Goal: Understand process/instructions: Learn how to perform a task or action

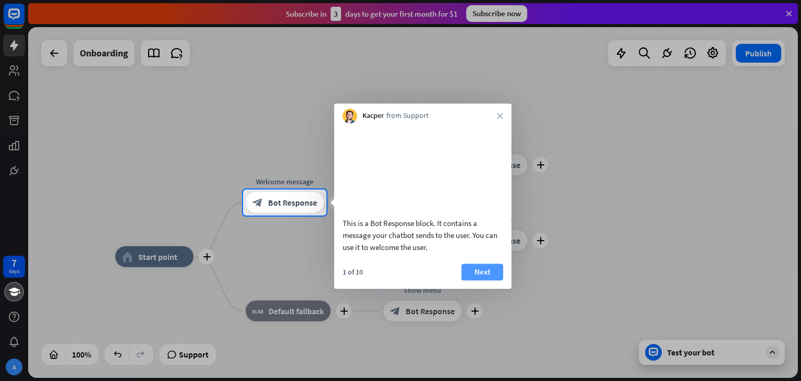
click at [486, 280] on button "Next" at bounding box center [483, 271] width 42 height 17
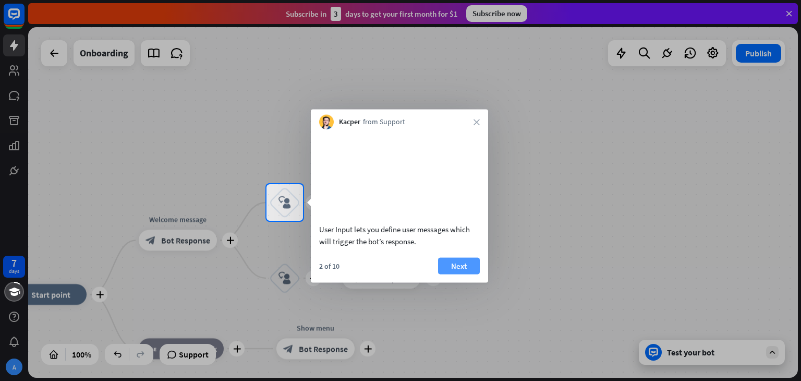
click at [471, 274] on button "Next" at bounding box center [459, 265] width 42 height 17
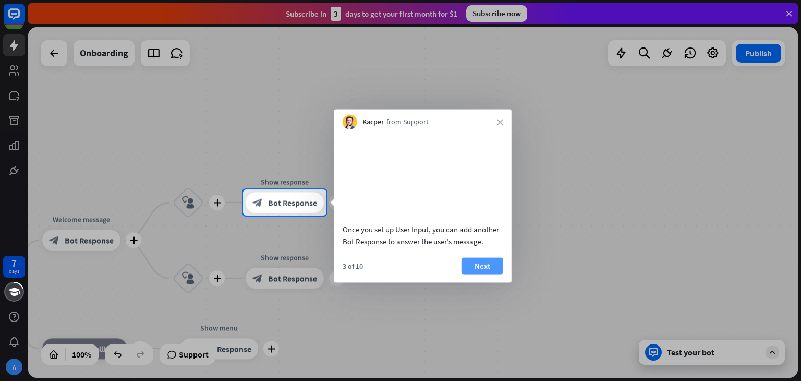
click at [478, 274] on button "Next" at bounding box center [483, 265] width 42 height 17
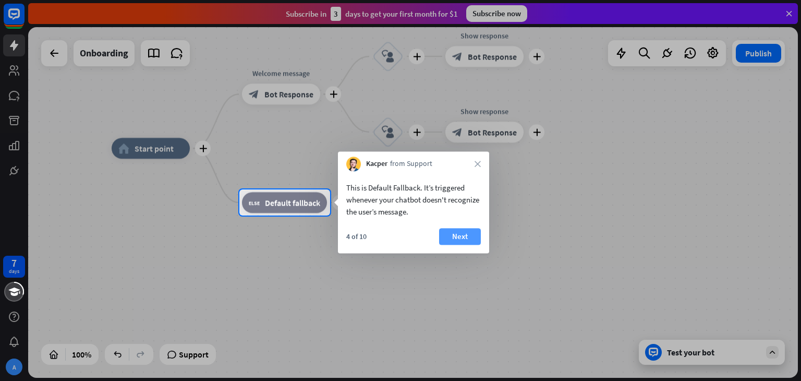
click at [462, 238] on button "Next" at bounding box center [460, 236] width 42 height 17
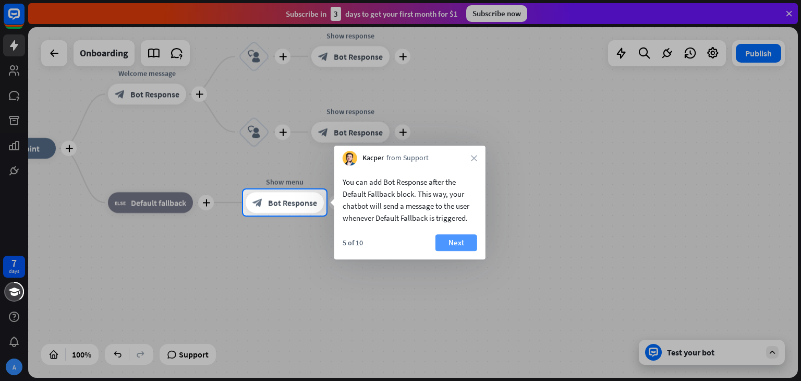
click at [460, 243] on button "Next" at bounding box center [457, 242] width 42 height 17
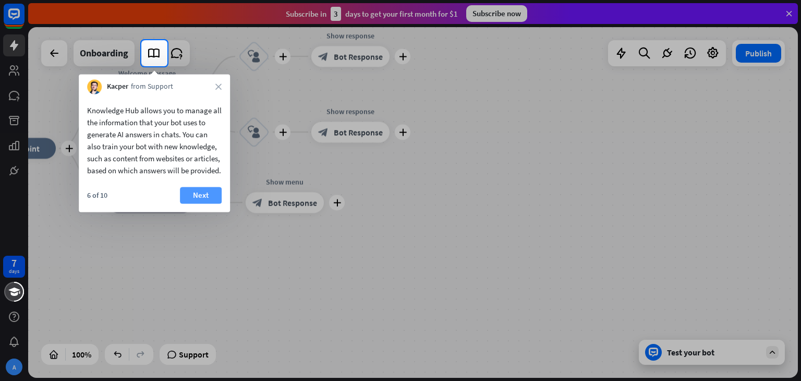
click at [198, 202] on button "Next" at bounding box center [201, 195] width 42 height 17
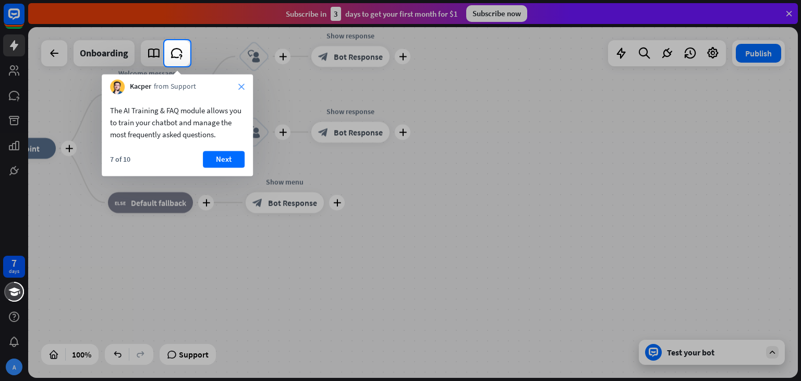
click at [243, 83] on icon "close" at bounding box center [241, 86] width 6 height 6
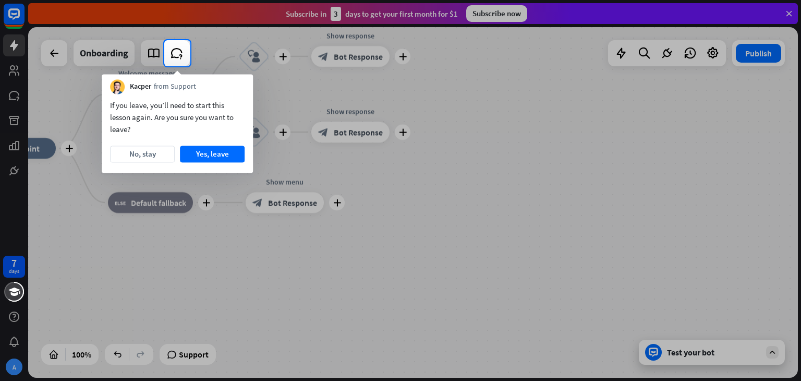
click at [243, 83] on div "Kacper from Support" at bounding box center [177, 84] width 151 height 20
click at [219, 152] on button "Yes, leave" at bounding box center [212, 154] width 65 height 17
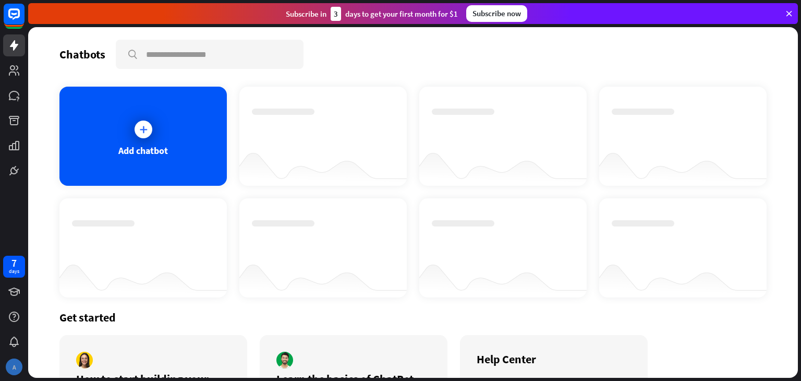
click at [11, 362] on div "A" at bounding box center [14, 366] width 17 height 17
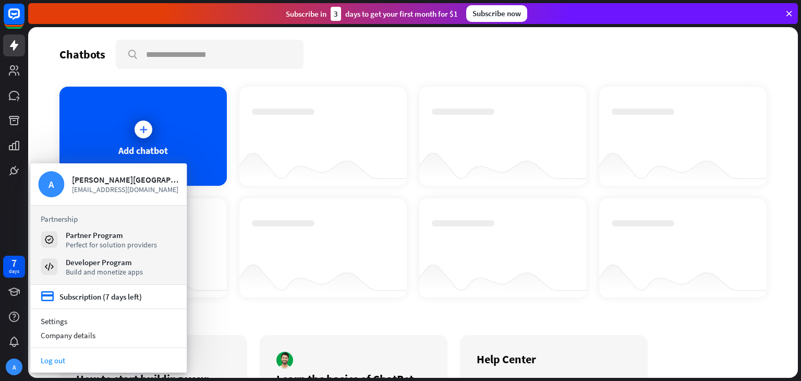
click at [77, 359] on link "Log out" at bounding box center [108, 360] width 157 height 14
